Goal: Task Accomplishment & Management: Manage account settings

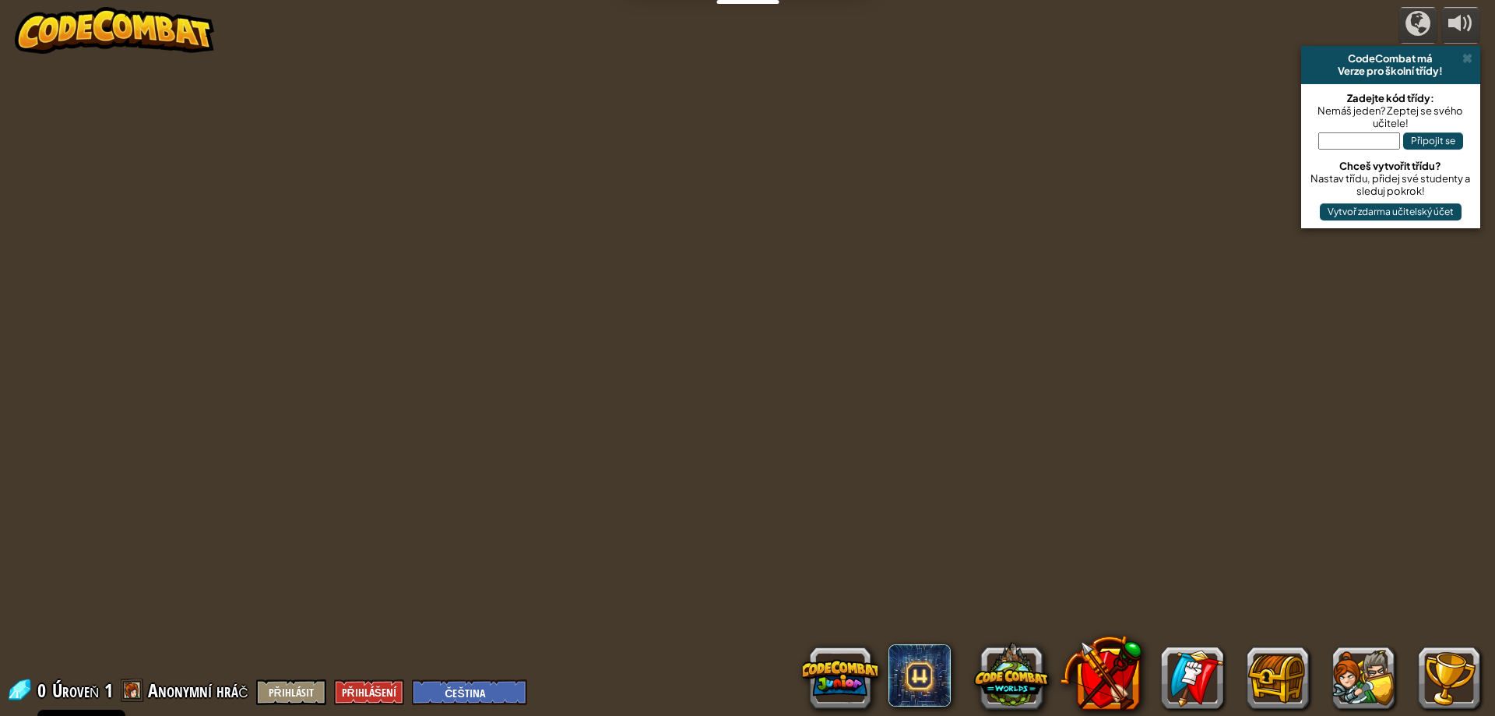
select select "cs"
click at [173, 40] on img at bounding box center [114, 30] width 199 height 47
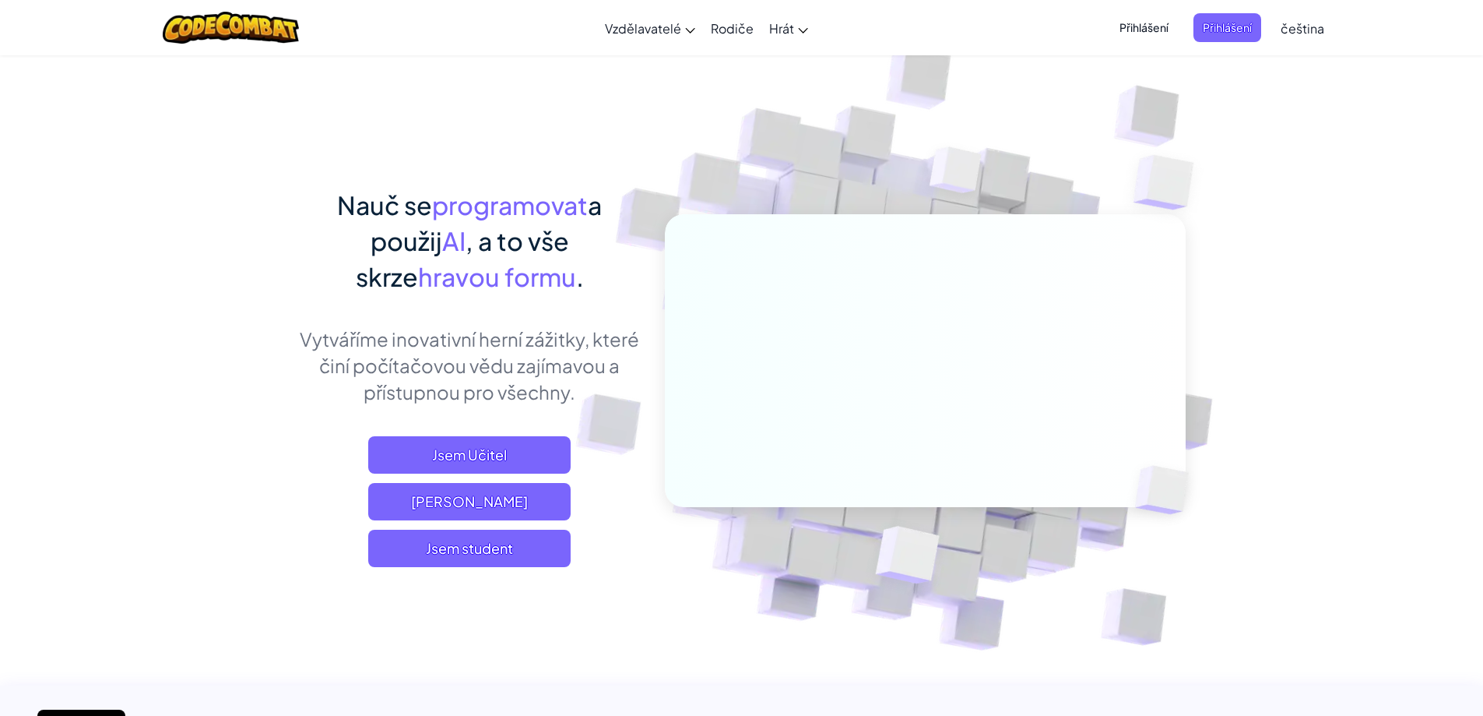
click at [1169, 33] on span "Přihlášení" at bounding box center [1144, 27] width 68 height 29
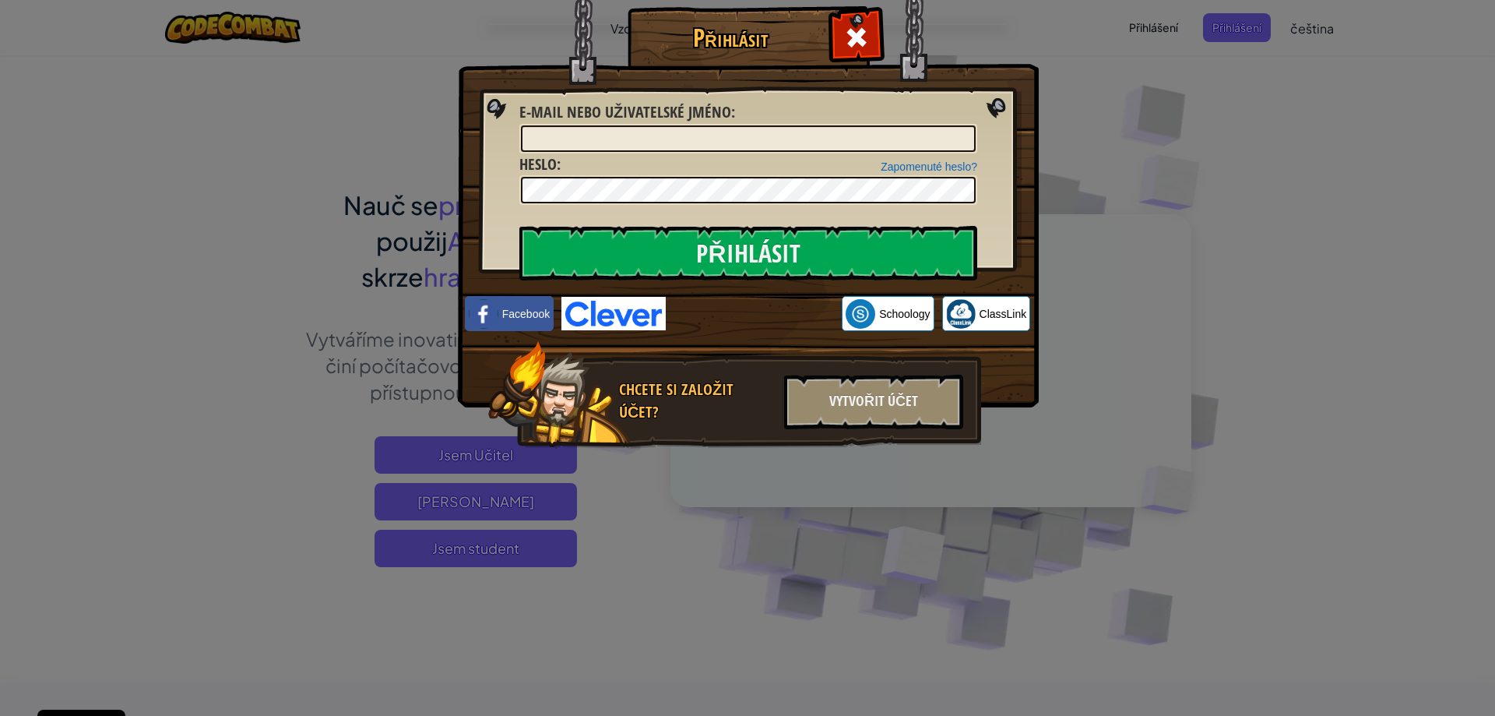
drag, startPoint x: 481, startPoint y: 363, endPoint x: 1494, endPoint y: 601, distance: 1040.6
click at [1494, 601] on div "Přihlásit Neznámá chyba. E-mail nebo uživatelské jméno : Zapomenuté heslo? Hesl…" at bounding box center [747, 358] width 1495 height 716
drag, startPoint x: 931, startPoint y: 94, endPoint x: 930, endPoint y: 107, distance: 12.5
click at [930, 107] on div "Přihlásit Neznámá chyba. E-mail nebo uživatelské jméno : Zapomenuté heslo? Hesl…" at bounding box center [747, 249] width 519 height 453
click at [928, 146] on input "E-mail nebo uživatelské jméno :" at bounding box center [748, 138] width 455 height 26
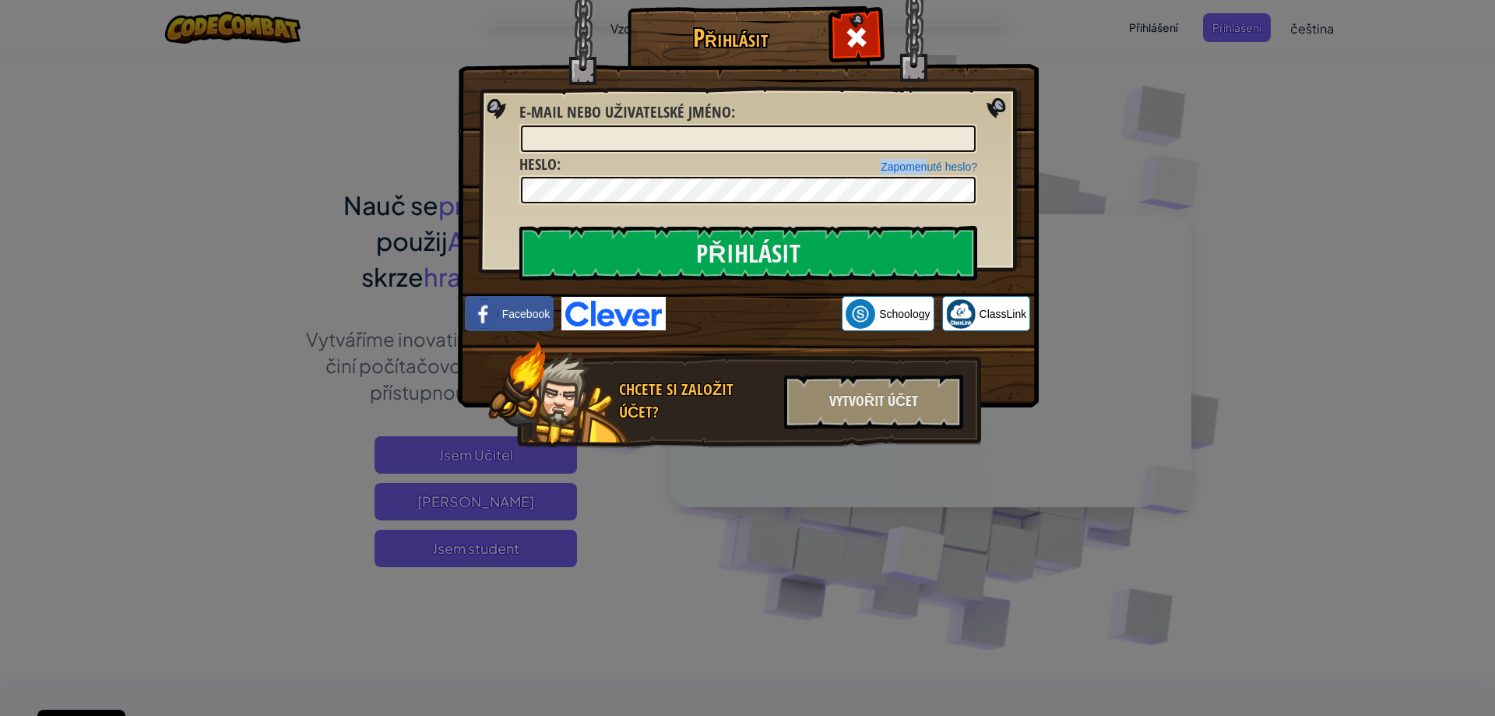
drag, startPoint x: 927, startPoint y: 158, endPoint x: 781, endPoint y: 139, distance: 147.6
click at [781, 139] on form "E-mail nebo uživatelské jméno : Zapomenuté heslo? Heslo : Přihlásit" at bounding box center [748, 153] width 458 height 104
click at [781, 139] on input "E-mail nebo uživatelské jméno :" at bounding box center [748, 138] width 455 height 26
click at [728, 129] on input "E-mail nebo uživatelské jméno :" at bounding box center [748, 138] width 455 height 26
drag, startPoint x: 675, startPoint y: 139, endPoint x: 638, endPoint y: 138, distance: 36.6
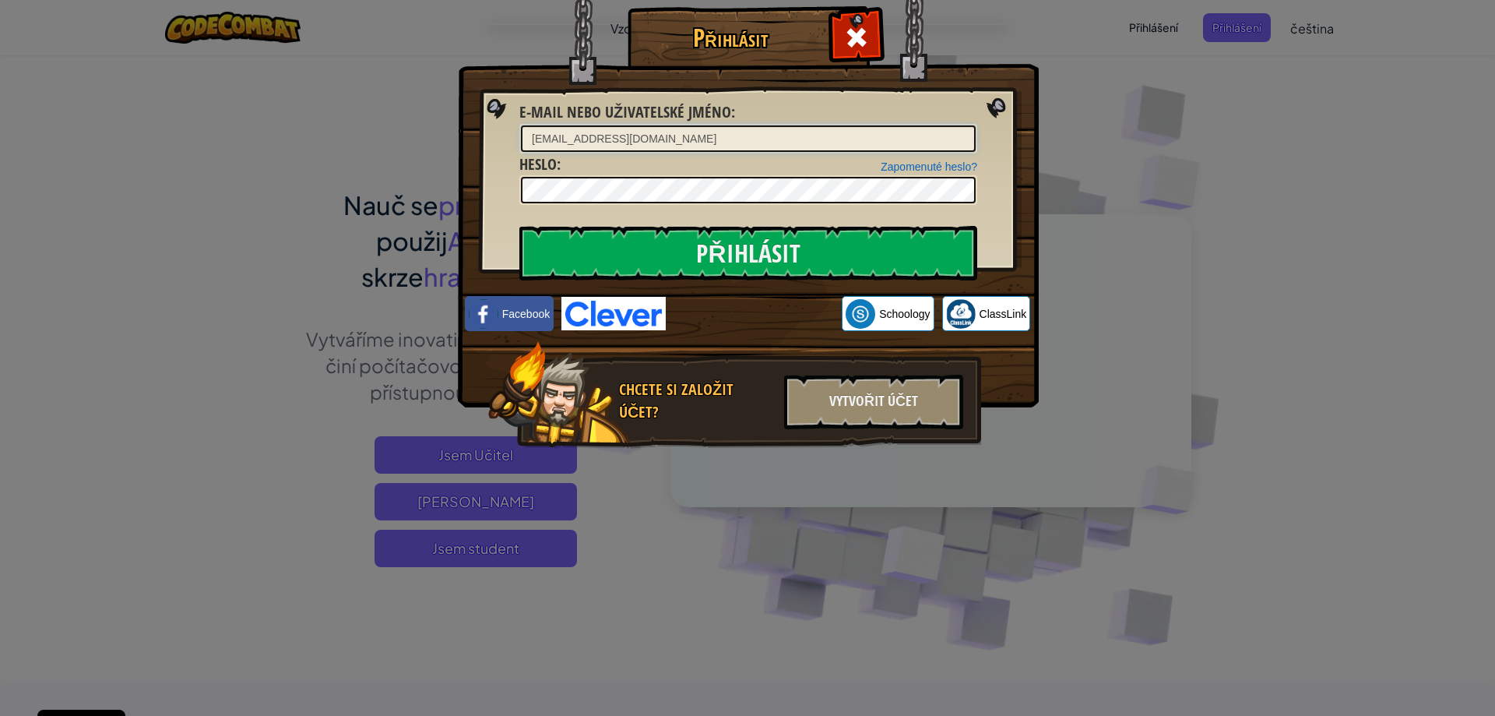
click at [637, 138] on input "[EMAIL_ADDRESS][DOMAIN_NAME]" at bounding box center [748, 138] width 455 height 26
type input "[EMAIL_ADDRESS][DOMAIN_NAME]"
click at [824, 261] on input "Přihlásit" at bounding box center [748, 253] width 458 height 55
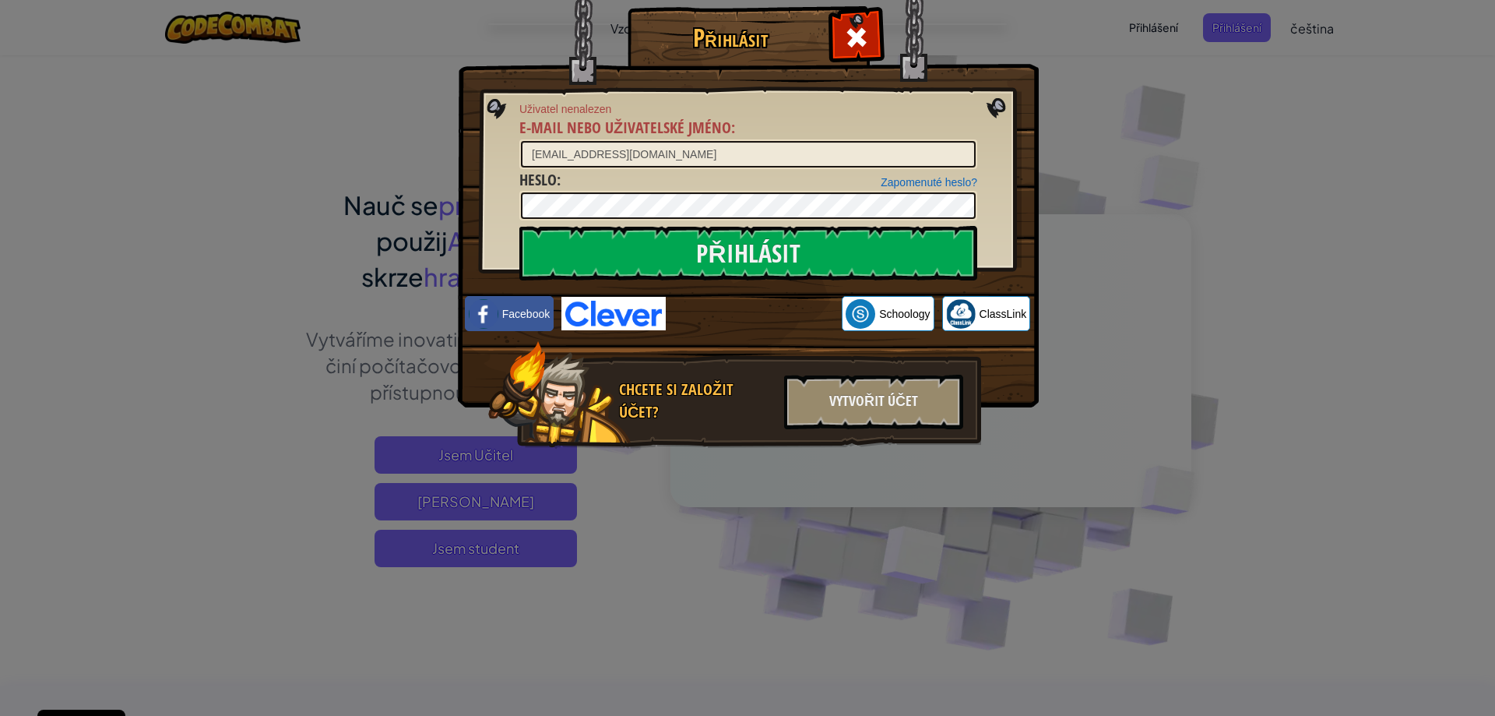
drag, startPoint x: 1136, startPoint y: 136, endPoint x: 1132, endPoint y: 151, distance: 15.3
click at [1132, 150] on div "Přihlásit Uživatel nenalezen E-mail nebo uživatelské jméno : [PERSON_NAME][EMAI…" at bounding box center [747, 358] width 1495 height 716
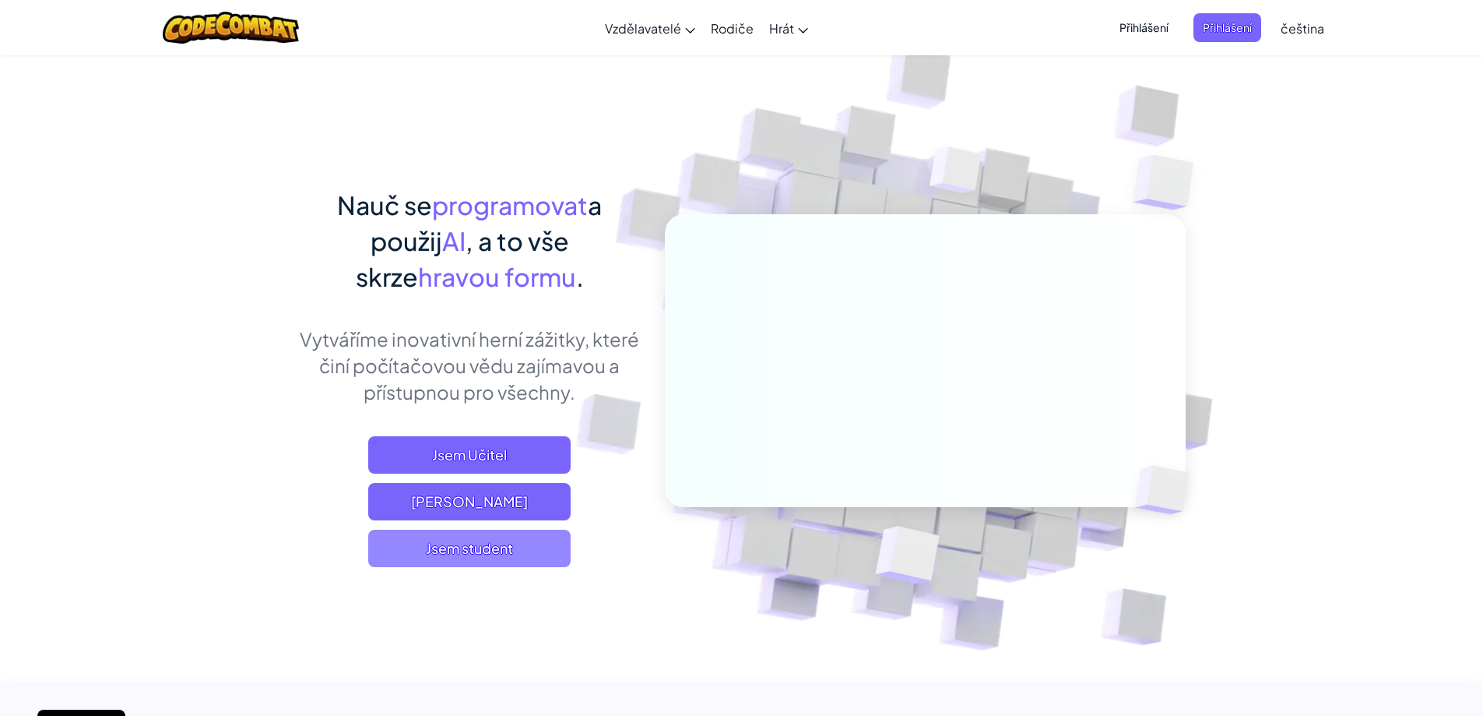
click at [546, 556] on span "Jsem student" at bounding box center [469, 547] width 202 height 37
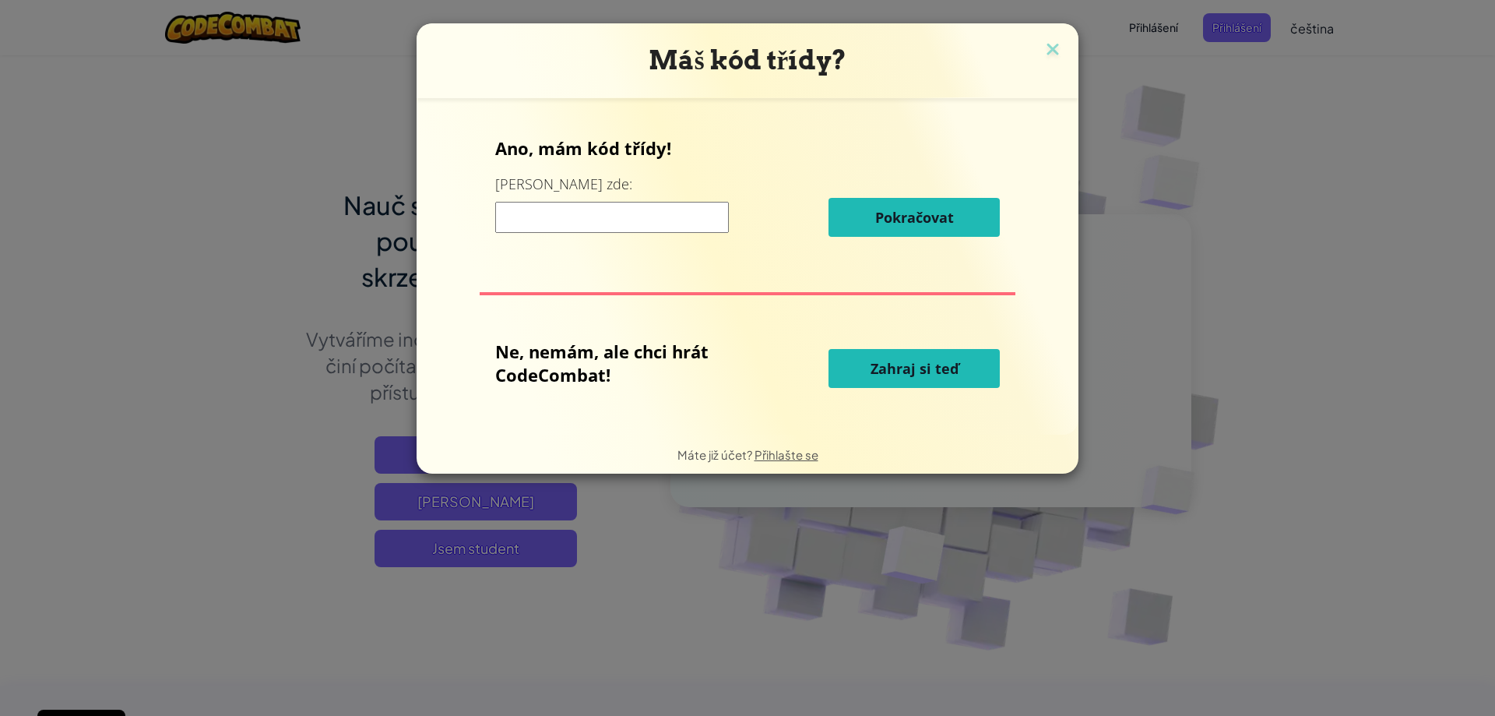
click at [656, 218] on input at bounding box center [612, 217] width 234 height 31
click at [455, 303] on div "Ano, mám kód třídy! Zadej ho zde: Pokračovat Ne, nemám, ale chci hrát CodeComba…" at bounding box center [747, 266] width 631 height 305
drag, startPoint x: 653, startPoint y: 234, endPoint x: 659, endPoint y: 298, distance: 64.1
click at [659, 298] on div "Ano, mám kód třídy! Zadej ho zde: Pokračovat Ne, nemám, ale chci hrát CodeComba…" at bounding box center [747, 266] width 631 height 305
drag, startPoint x: 755, startPoint y: 224, endPoint x: 761, endPoint y: 230, distance: 8.3
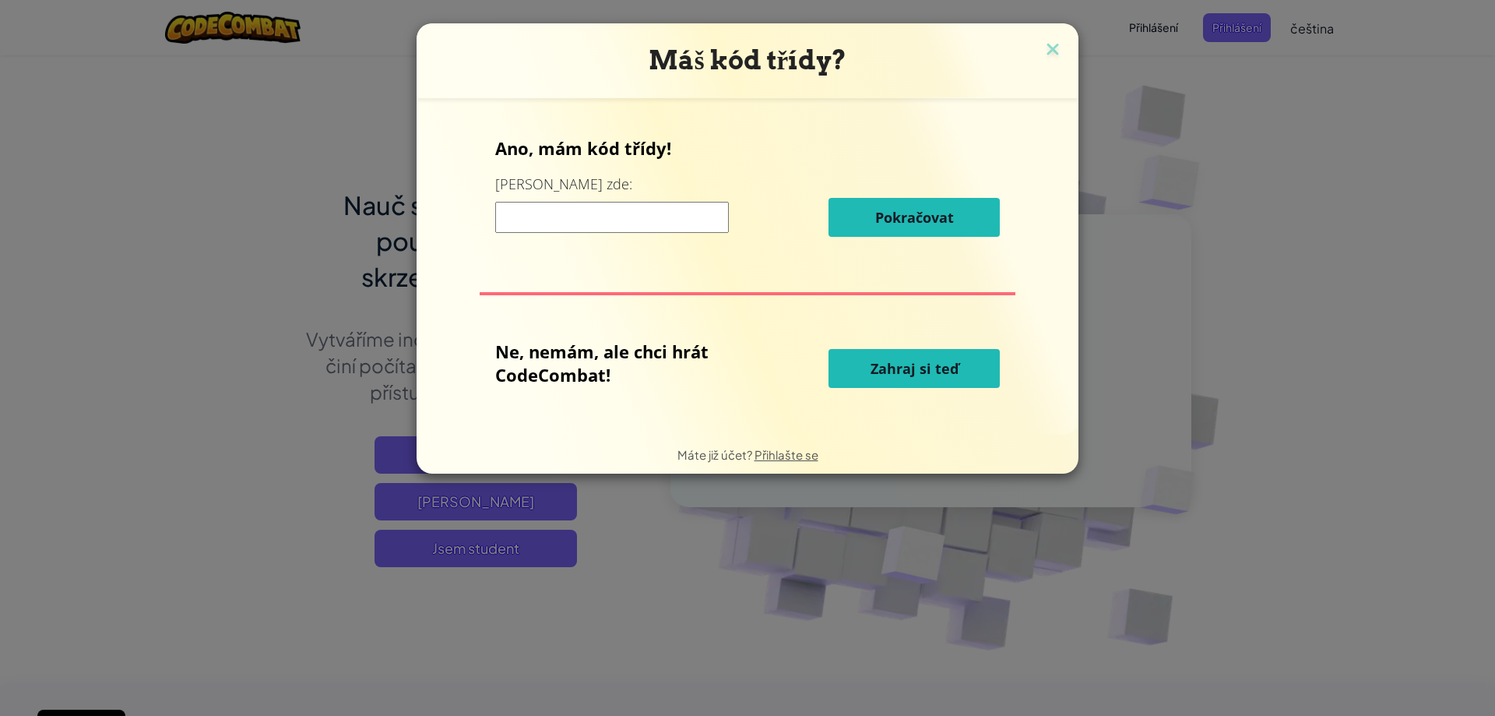
click at [761, 230] on div "Pokračovat" at bounding box center [747, 217] width 505 height 39
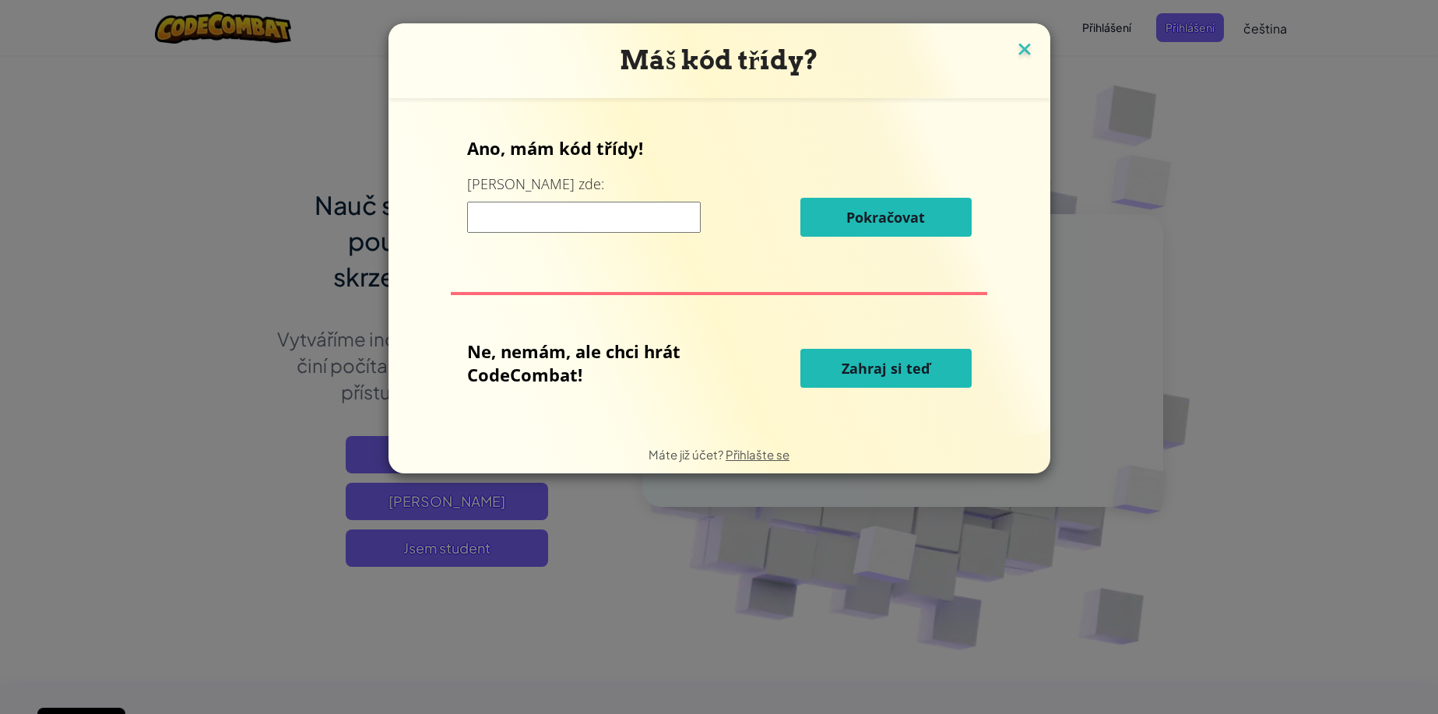
click at [1018, 51] on img at bounding box center [1024, 50] width 20 height 23
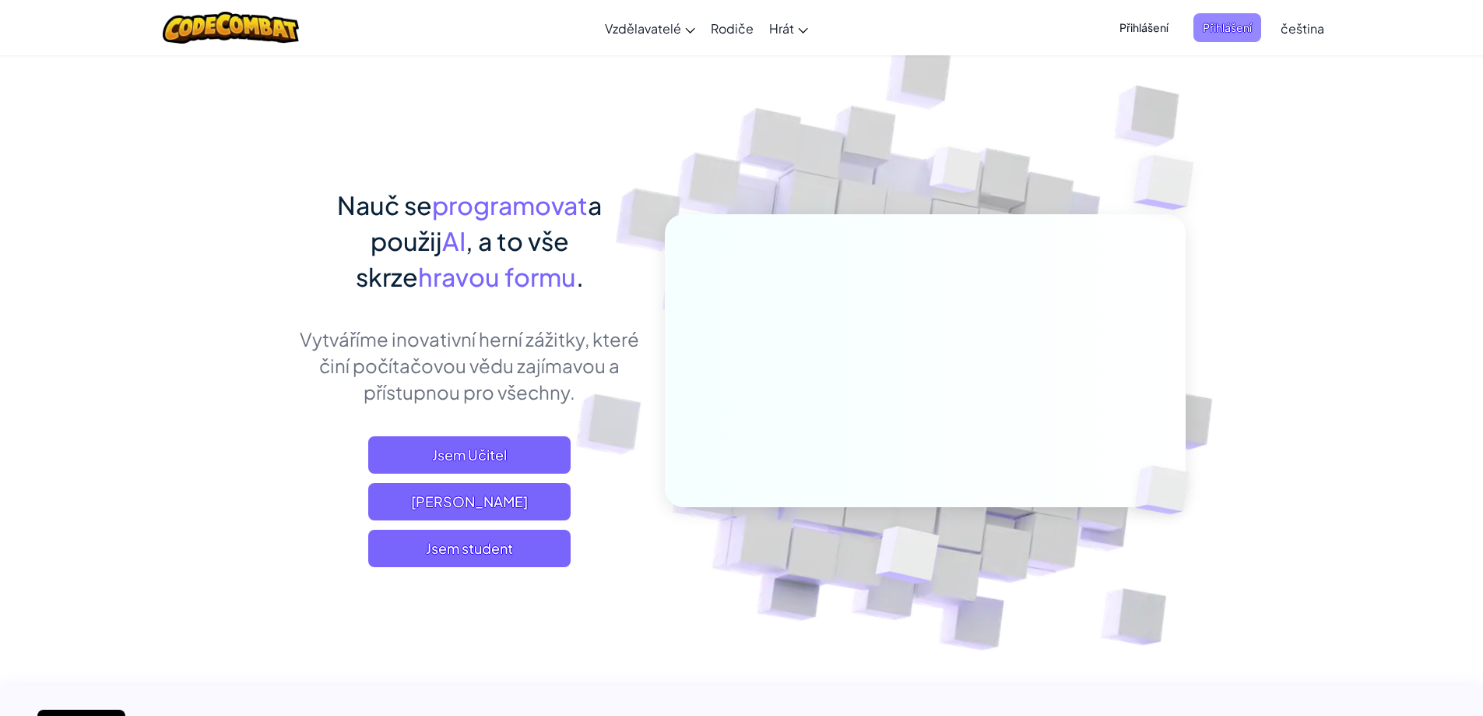
click at [1240, 29] on span "Přihlášení" at bounding box center [1228, 27] width 68 height 29
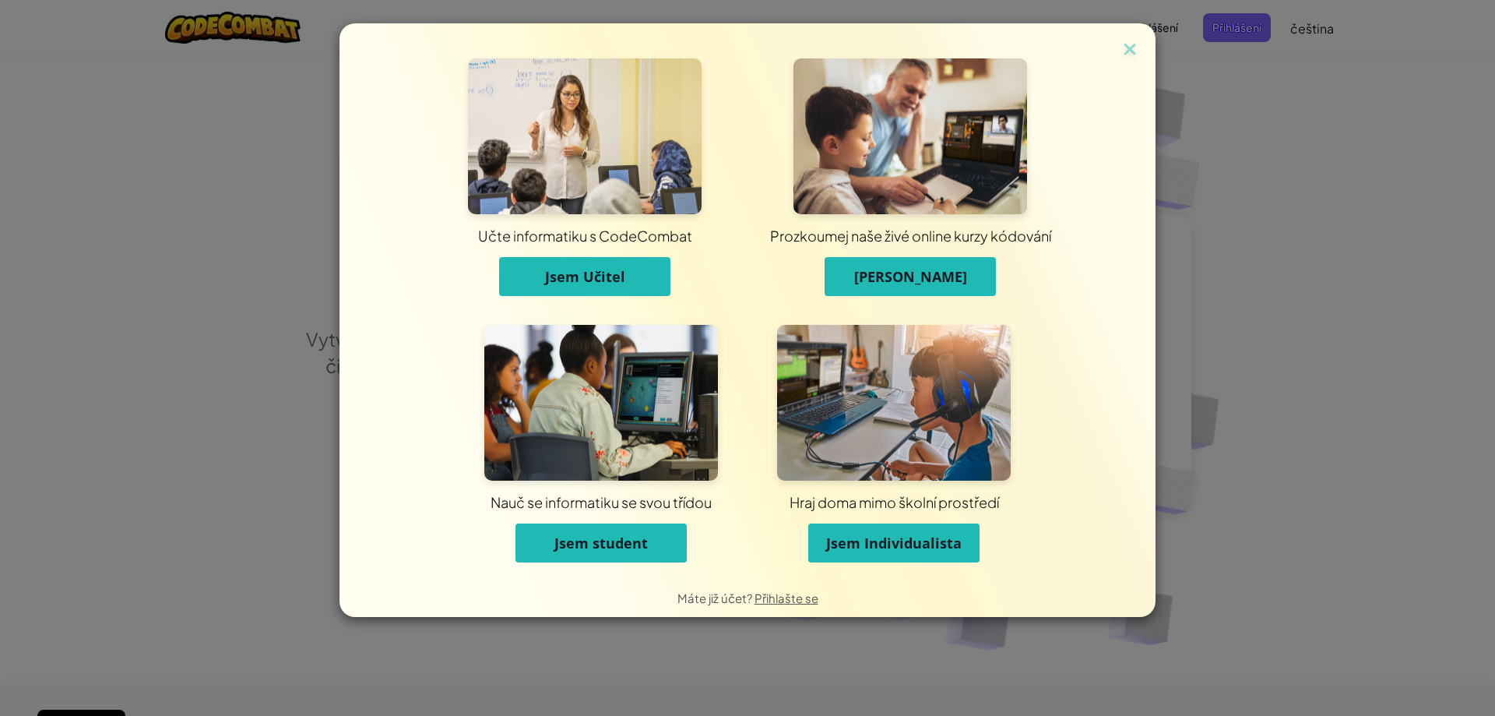
click at [1114, 47] on div "Učte informatiku s CodeCombat Jsem Učitel Prozkoumej naše živé online kurzy kód…" at bounding box center [747, 300] width 738 height 554
click at [1119, 49] on div "Učte informatiku s CodeCombat Jsem Učitel Prozkoumej naše živé online kurzy kód…" at bounding box center [747, 300] width 816 height 554
click at [1129, 49] on img at bounding box center [1130, 50] width 20 height 23
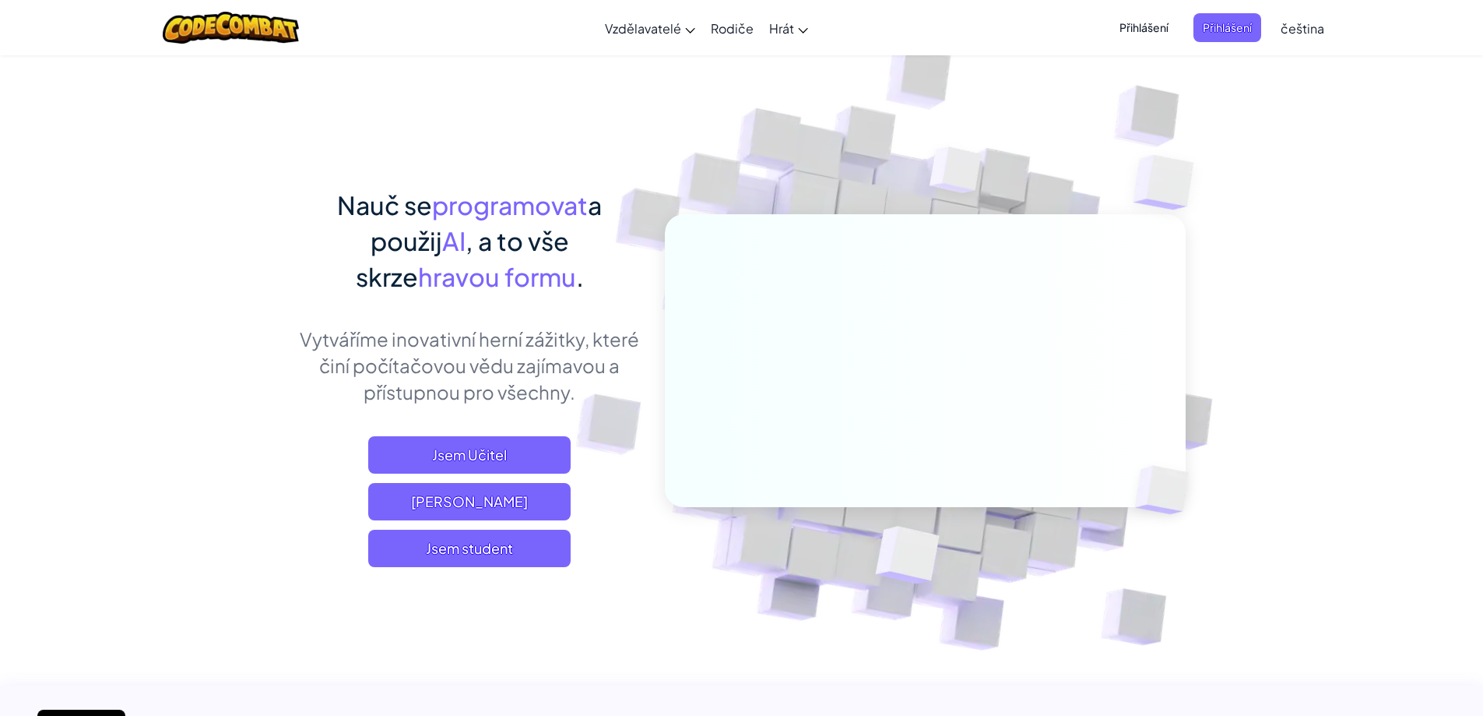
click at [1153, 31] on span "Přihlášení" at bounding box center [1144, 27] width 68 height 29
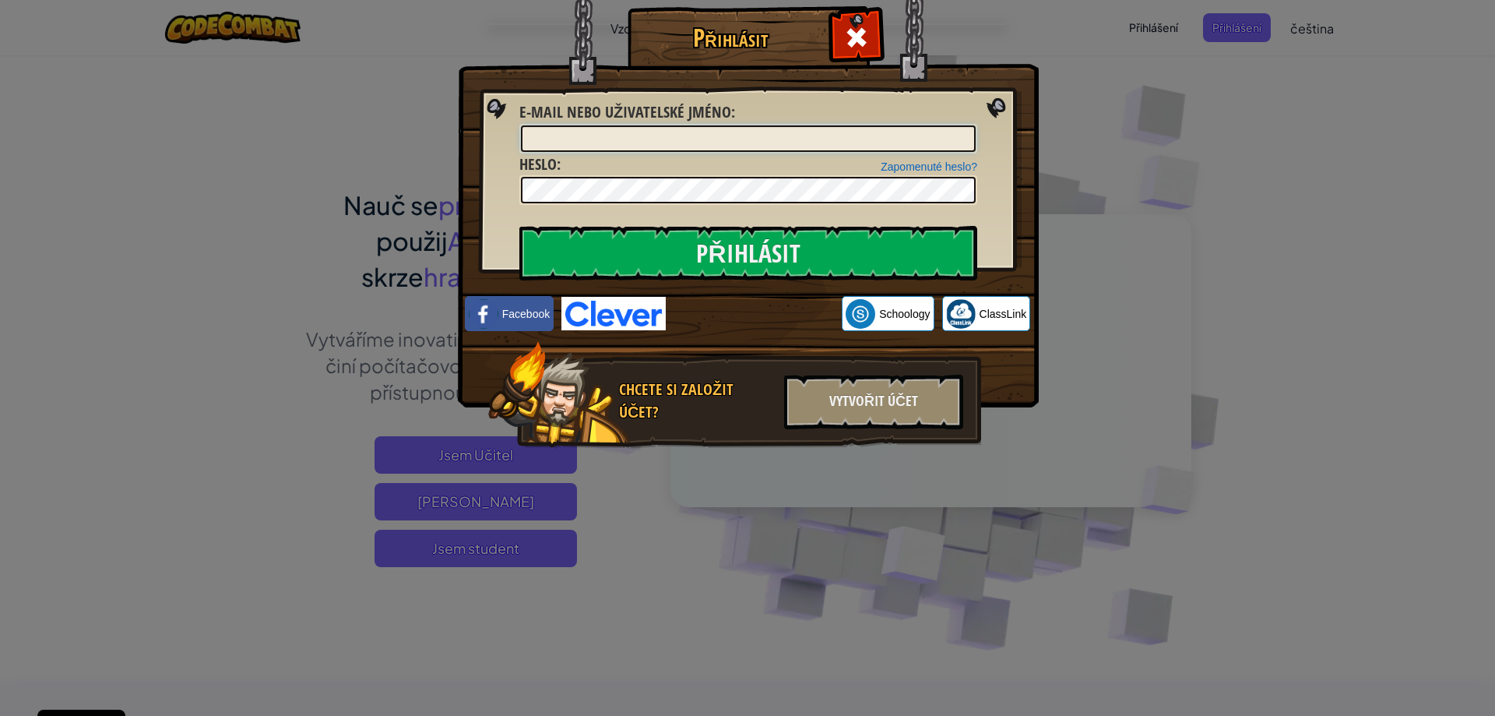
click at [841, 139] on input "E-mail nebo uživatelské jméno :" at bounding box center [748, 138] width 455 height 26
click at [715, 178] on div at bounding box center [748, 190] width 458 height 30
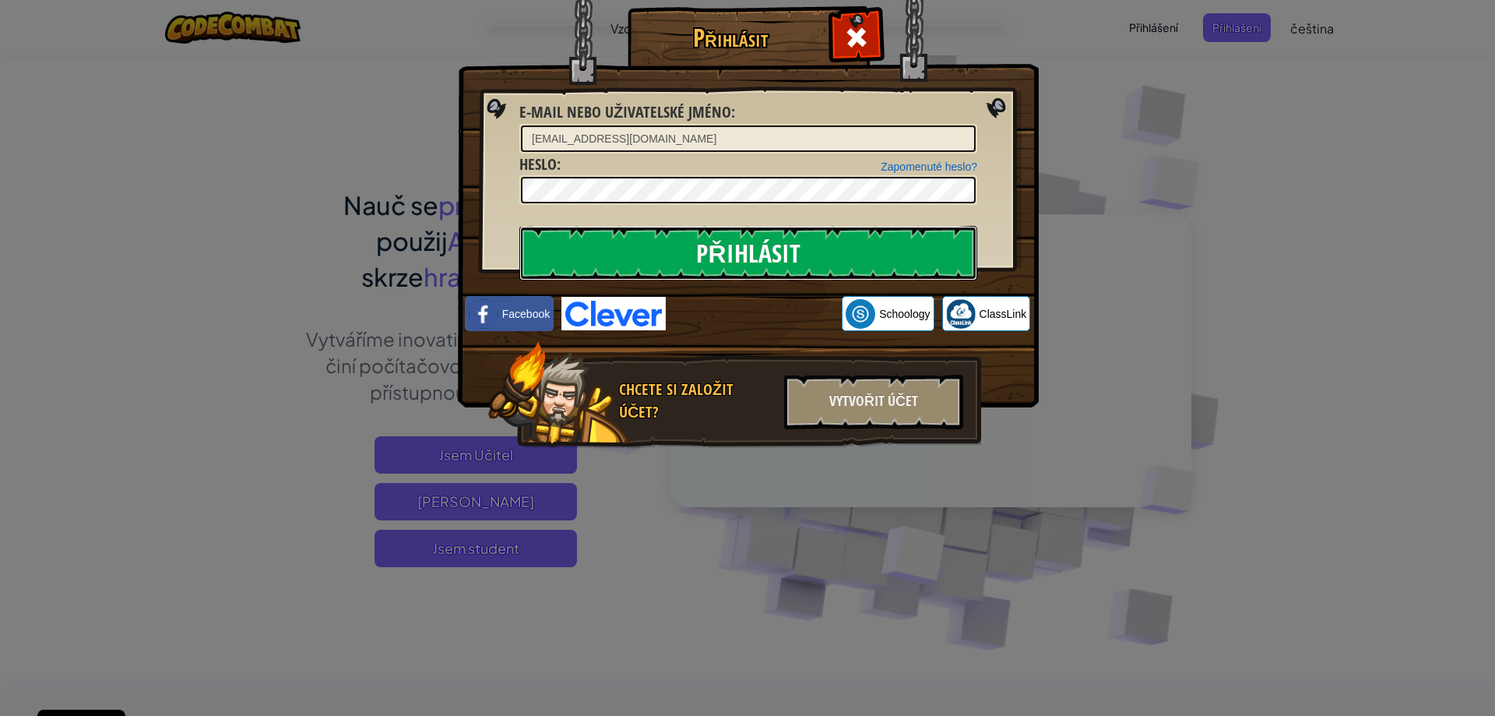
click at [732, 244] on input "Přihlásit" at bounding box center [748, 253] width 458 height 55
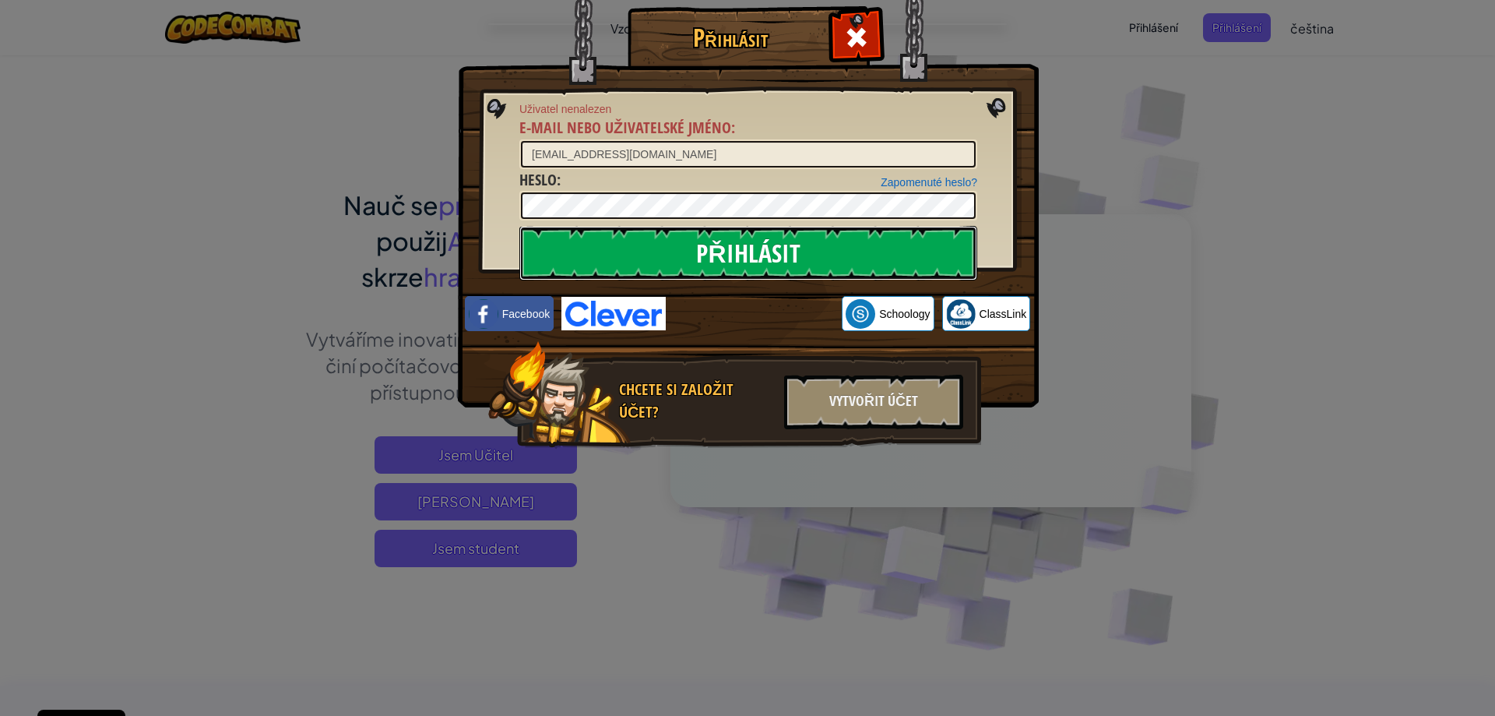
click at [807, 254] on input "Přihlásit" at bounding box center [748, 253] width 458 height 55
click at [811, 270] on input "Přihlásit" at bounding box center [748, 253] width 458 height 55
click at [863, 213] on form "Uživatel nenalezen E-mail nebo uživatelské jméno : [PERSON_NAME][EMAIL_ADDRESS]…" at bounding box center [748, 160] width 458 height 119
drag, startPoint x: 884, startPoint y: 146, endPoint x: 1494, endPoint y: 85, distance: 613.4
click at [1494, 85] on div "Přihlásit Uživatel nenalezen E-mail nebo uživatelské jméno : [PERSON_NAME][EMAI…" at bounding box center [747, 358] width 1495 height 716
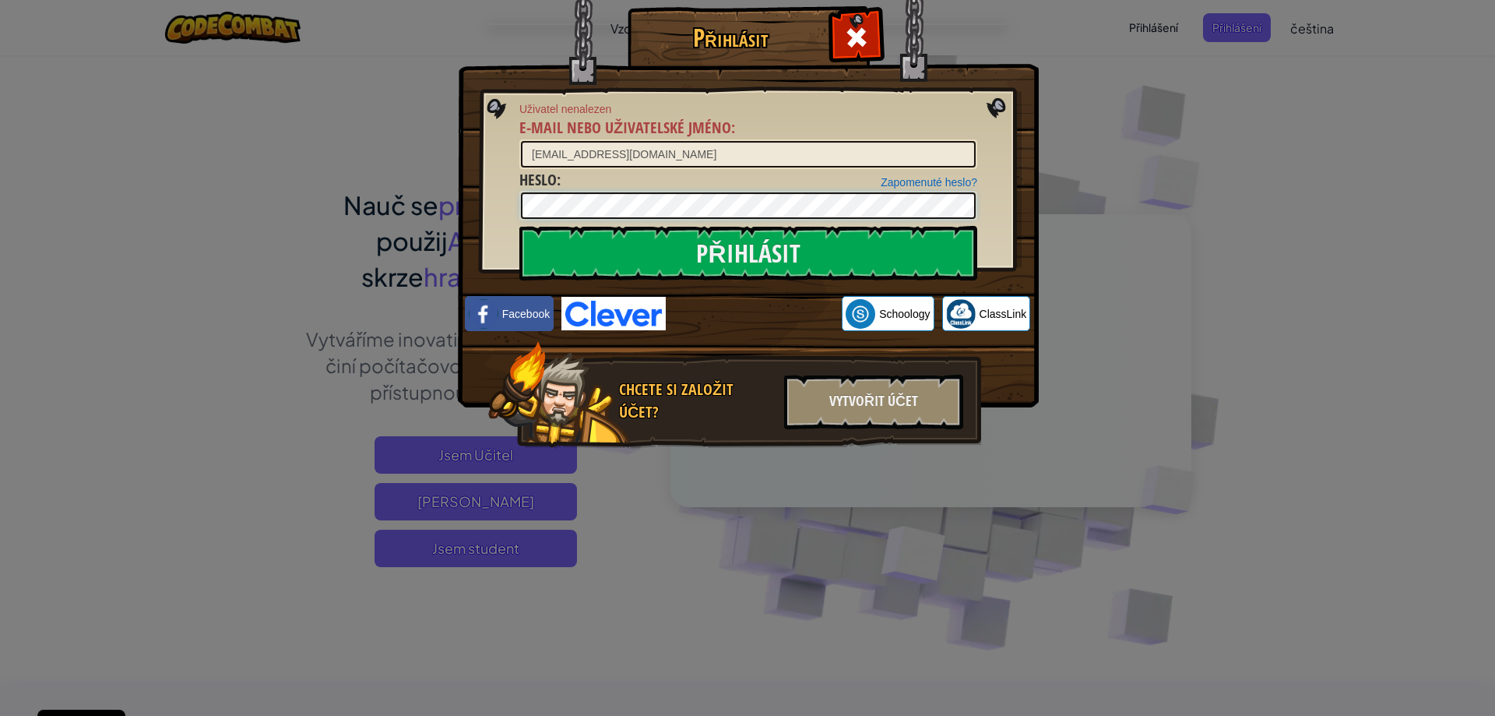
click at [10, 234] on div "Přihlásit Uživatel nenalezen E-mail nebo uživatelské jméno : [PERSON_NAME][EMAI…" at bounding box center [747, 358] width 1495 height 716
click at [788, 264] on input "Přihlásit" at bounding box center [748, 253] width 458 height 55
drag, startPoint x: 739, startPoint y: 154, endPoint x: 632, endPoint y: 159, distance: 106.8
click at [632, 166] on input "[EMAIL_ADDRESS][DOMAIN_NAME]" at bounding box center [748, 154] width 455 height 26
type input "[EMAIL_ADDRESS][DOMAIN_NAME]"
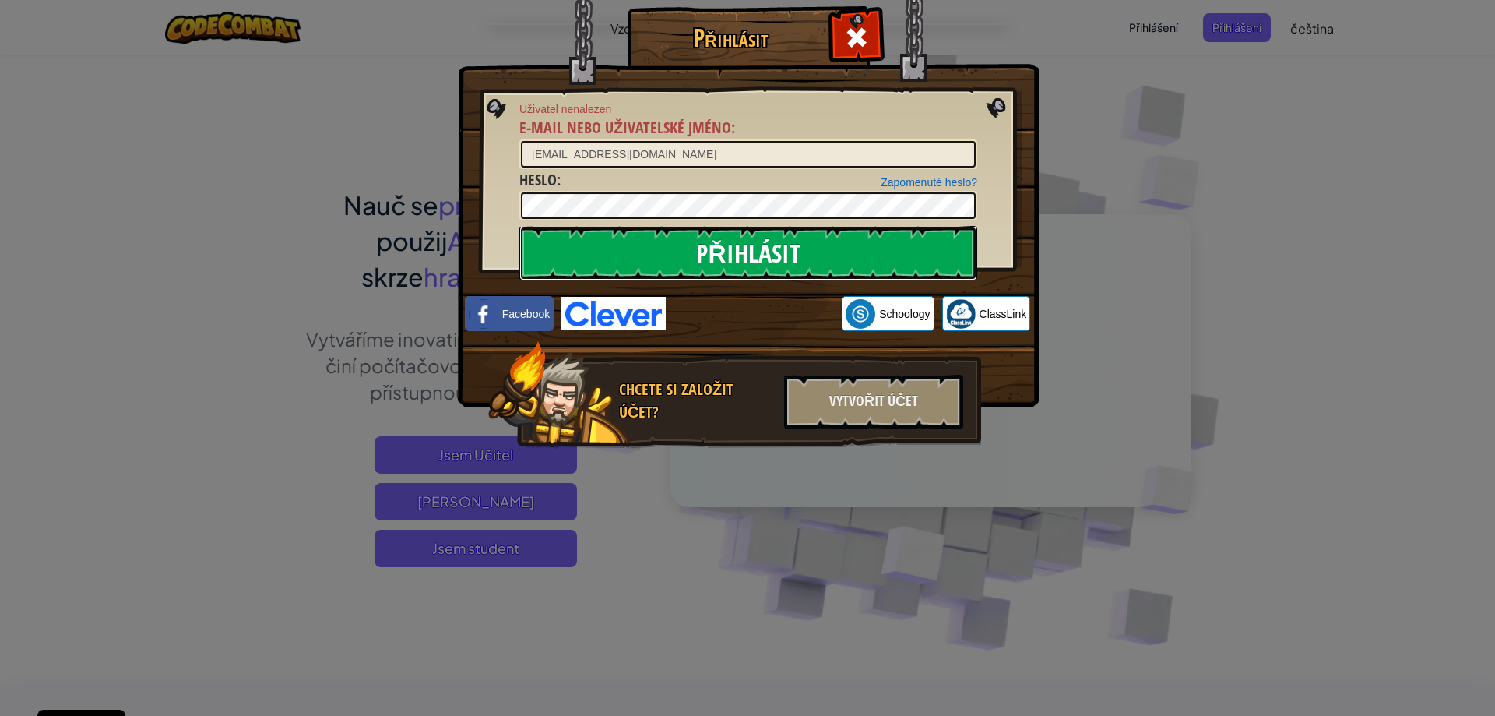
click at [716, 244] on input "Přihlásit" at bounding box center [748, 253] width 458 height 55
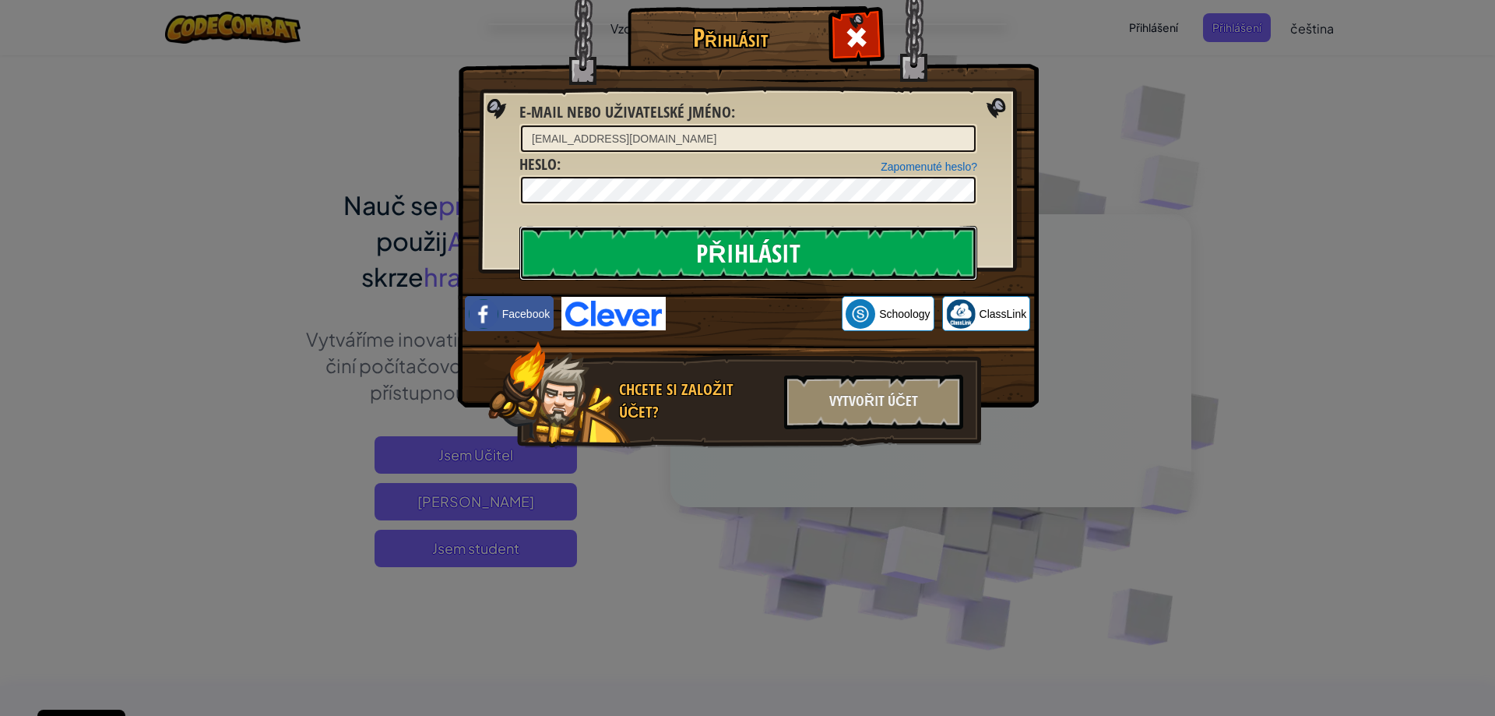
click at [716, 244] on input "Přihlásit" at bounding box center [748, 253] width 458 height 55
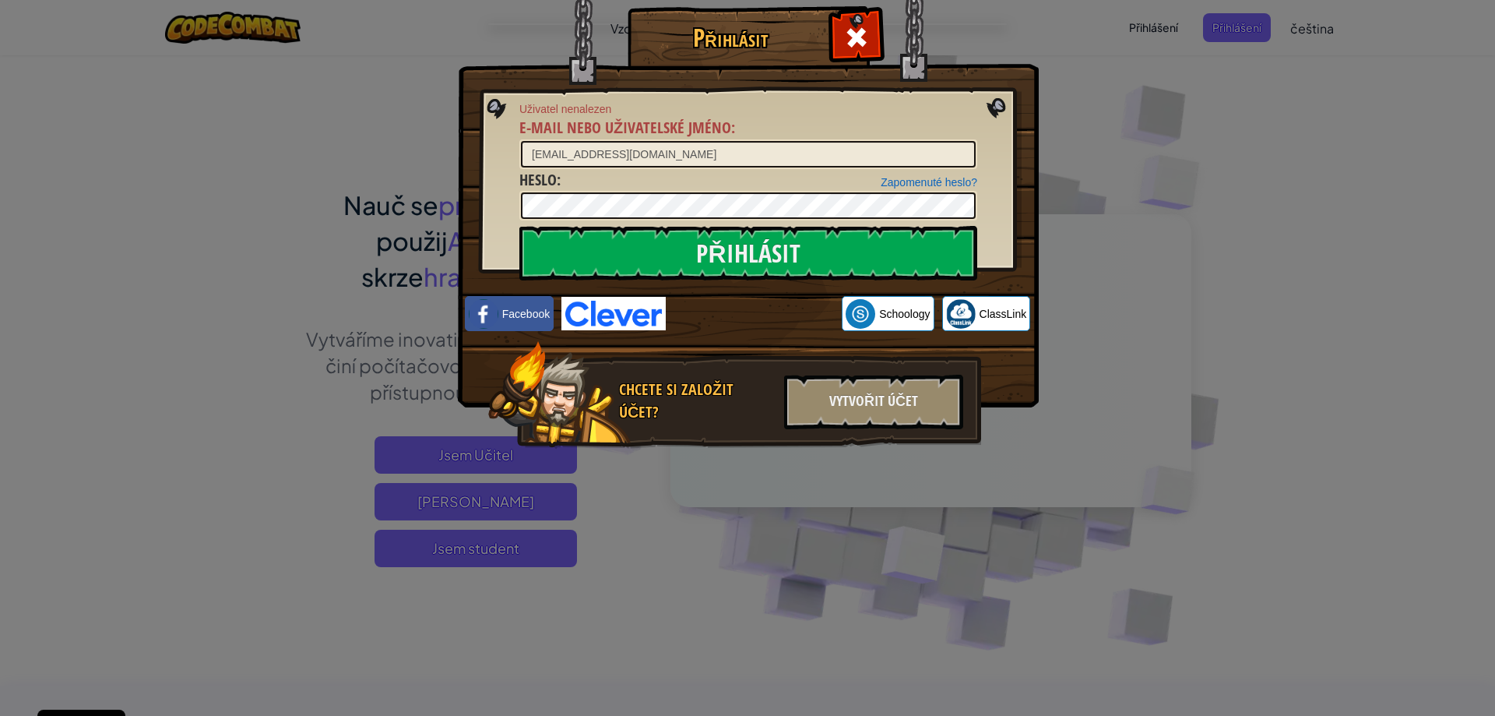
click at [874, 39] on div at bounding box center [856, 35] width 49 height 49
